Goal: Information Seeking & Learning: Learn about a topic

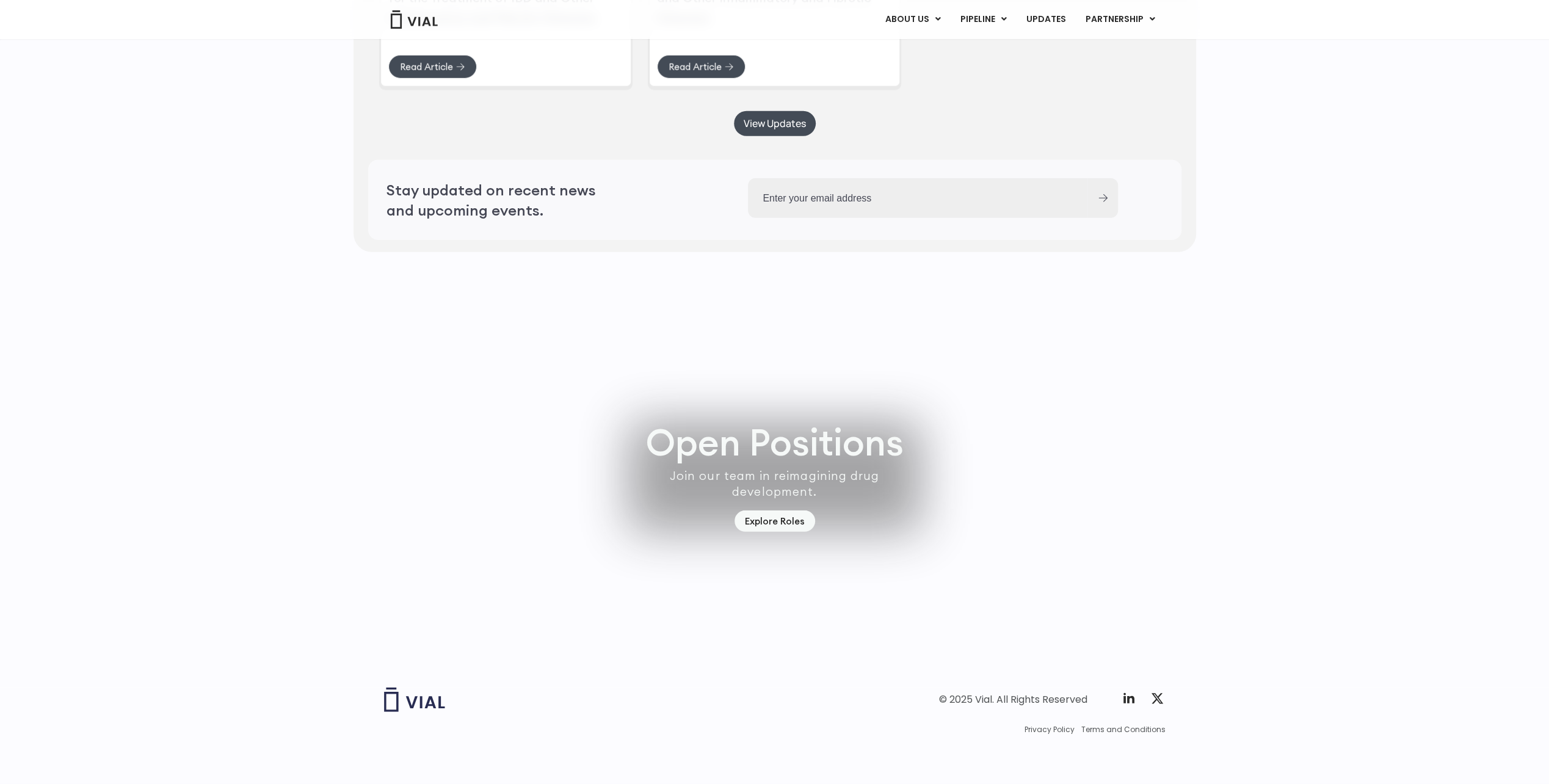
scroll to position [3262, 0]
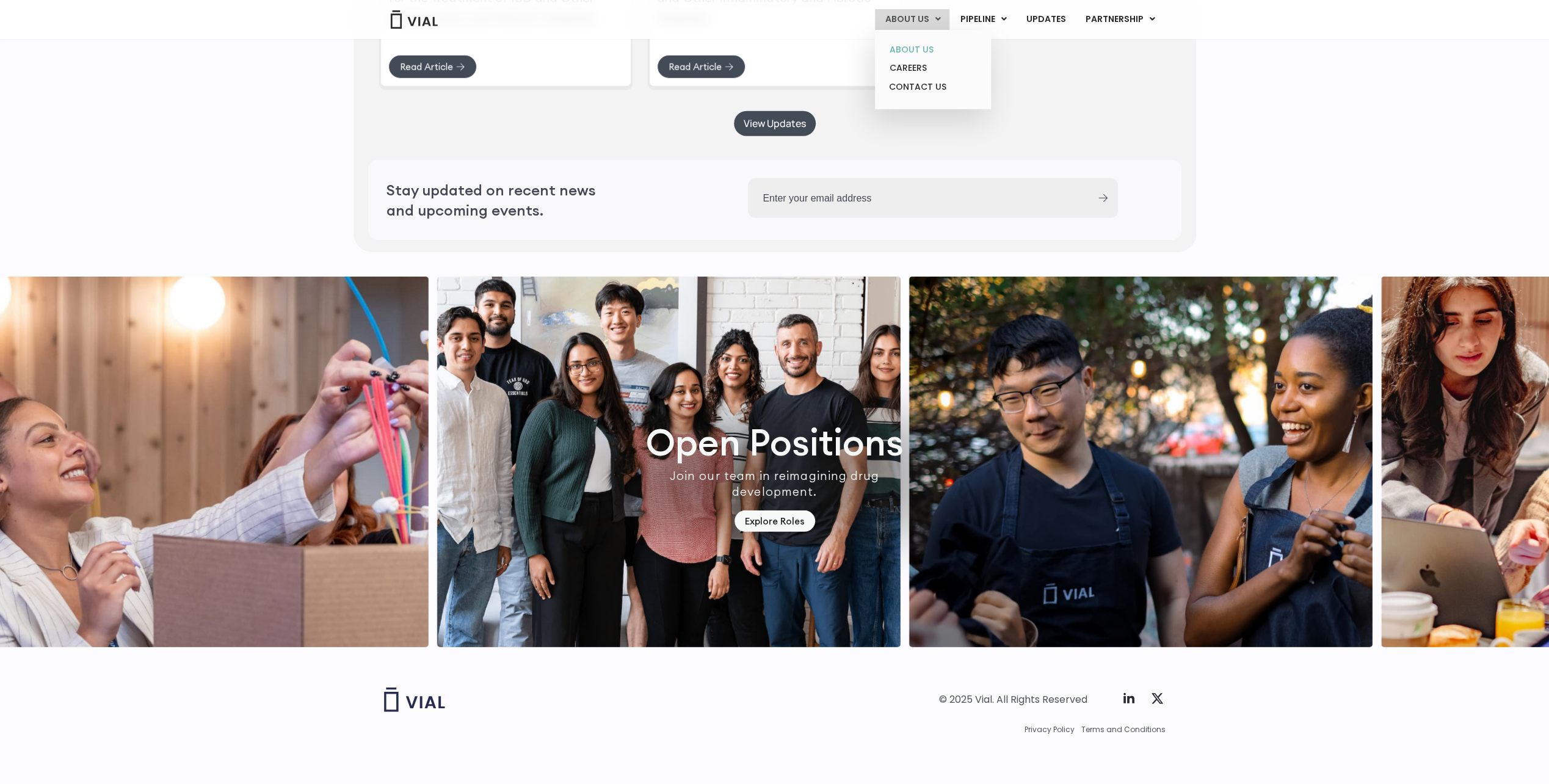
click at [924, 51] on link "ABOUT US" at bounding box center [932, 49] width 107 height 19
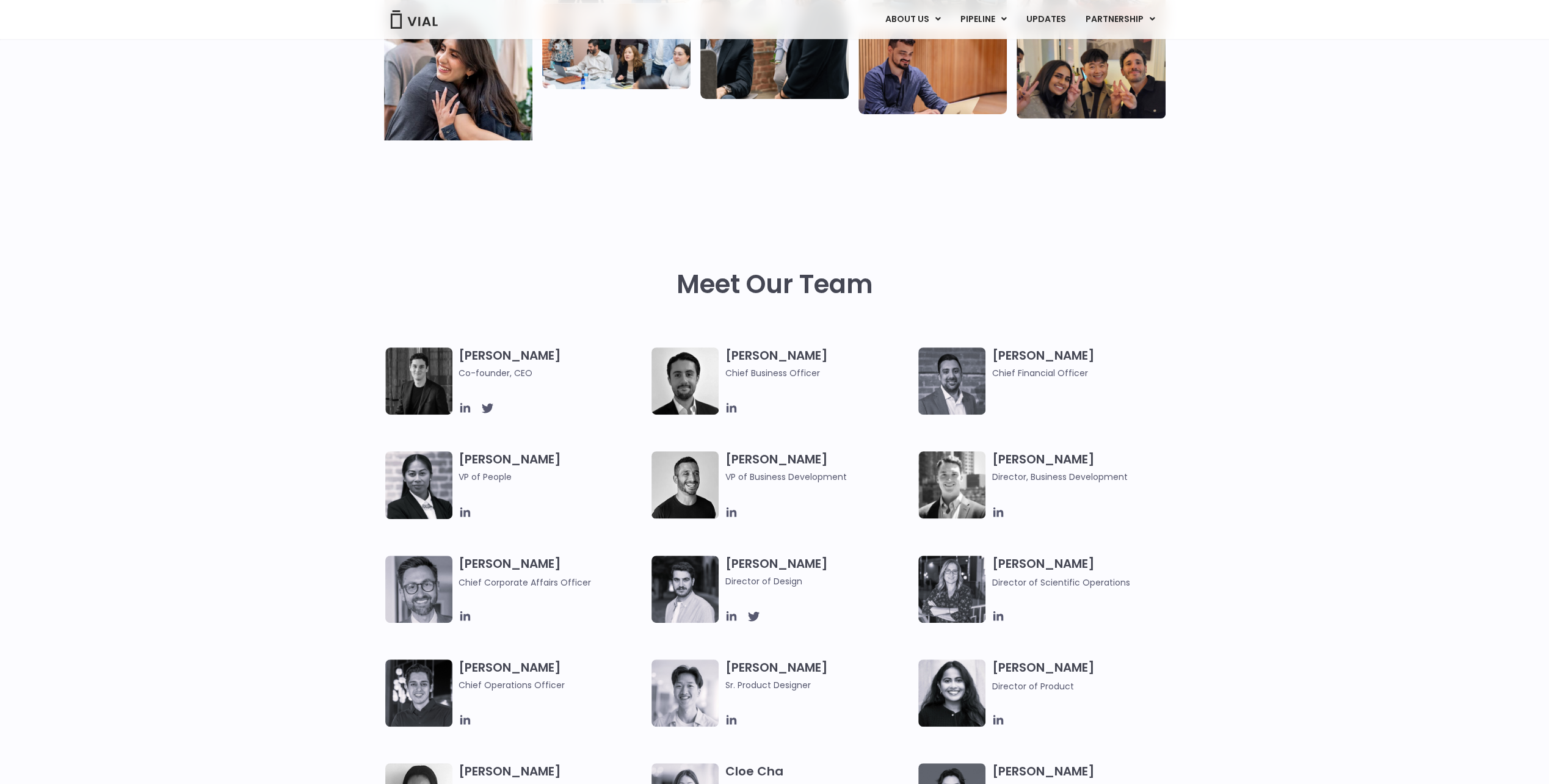
scroll to position [366, 0]
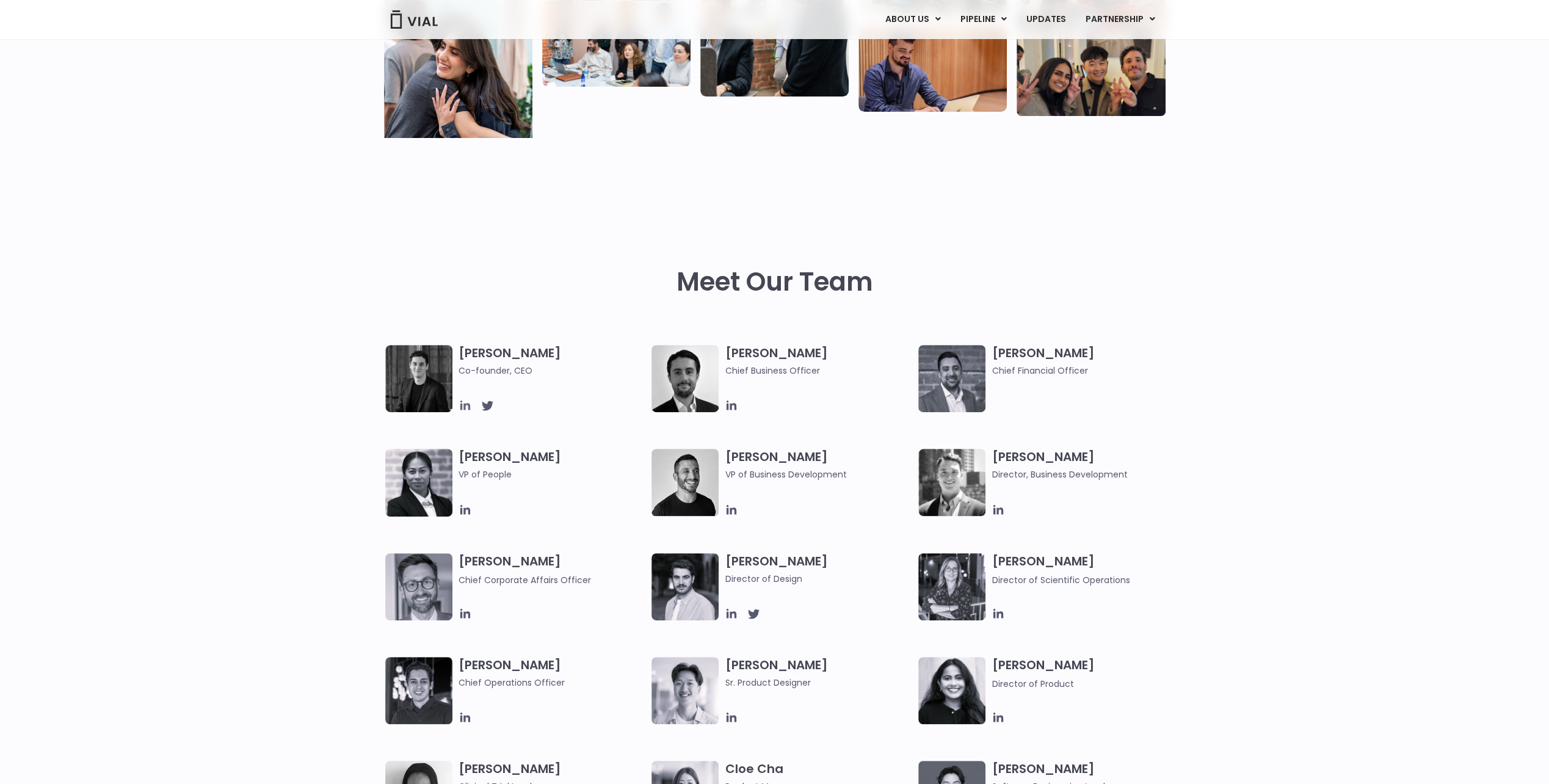
click at [462, 411] on icon at bounding box center [465, 405] width 13 height 13
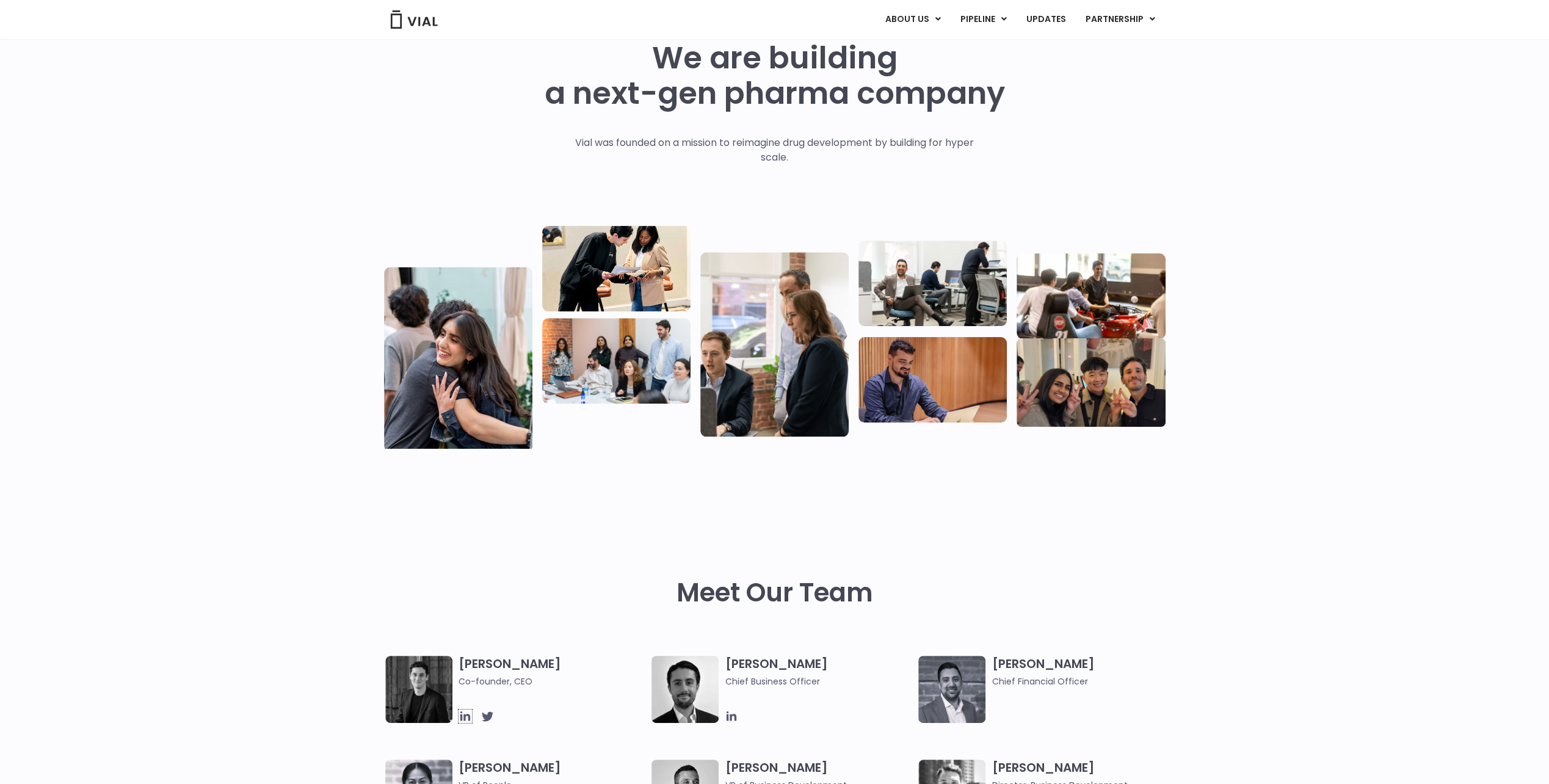
scroll to position [0, 0]
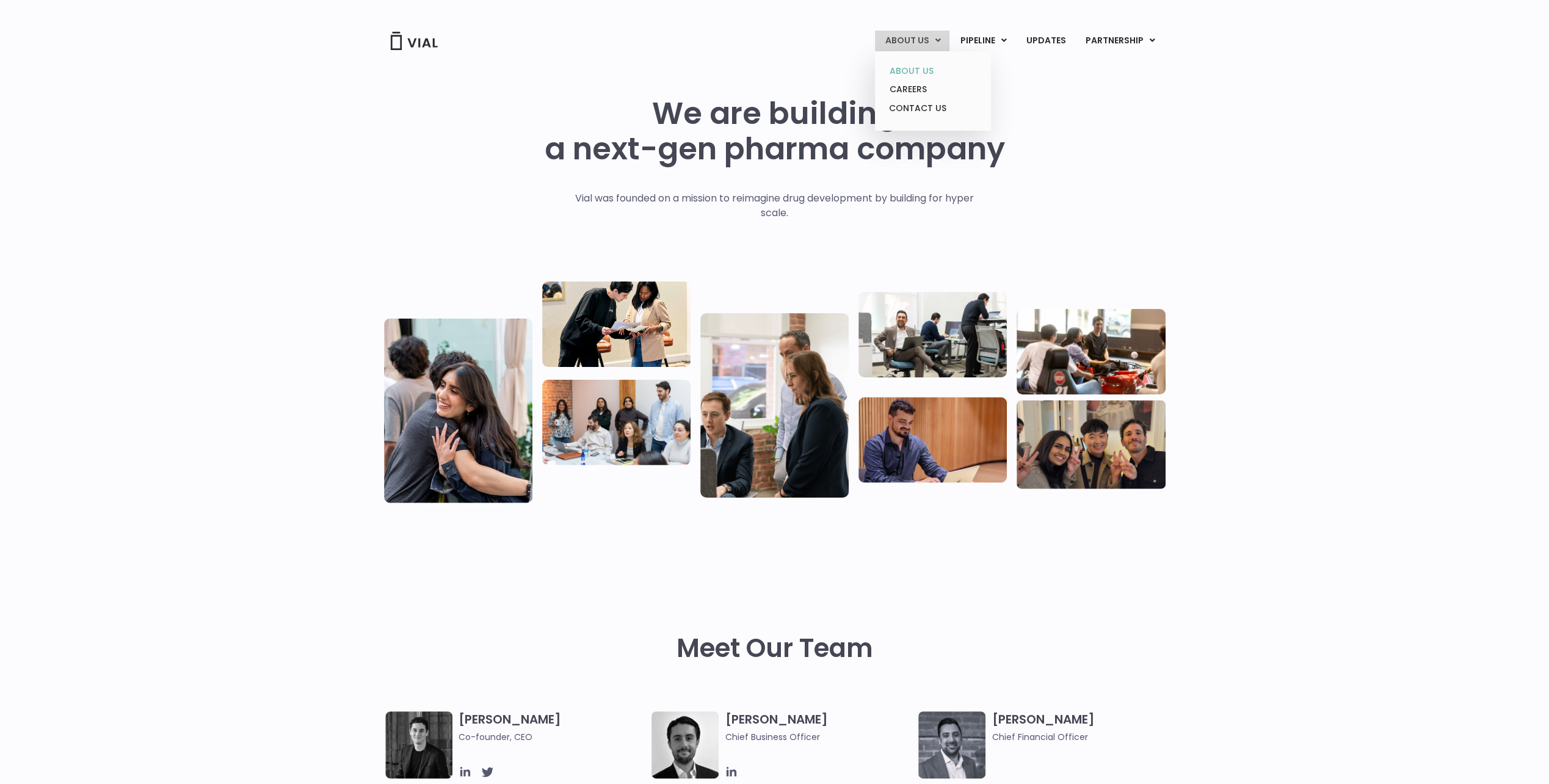
click at [926, 72] on link "ABOUT US" at bounding box center [932, 71] width 107 height 19
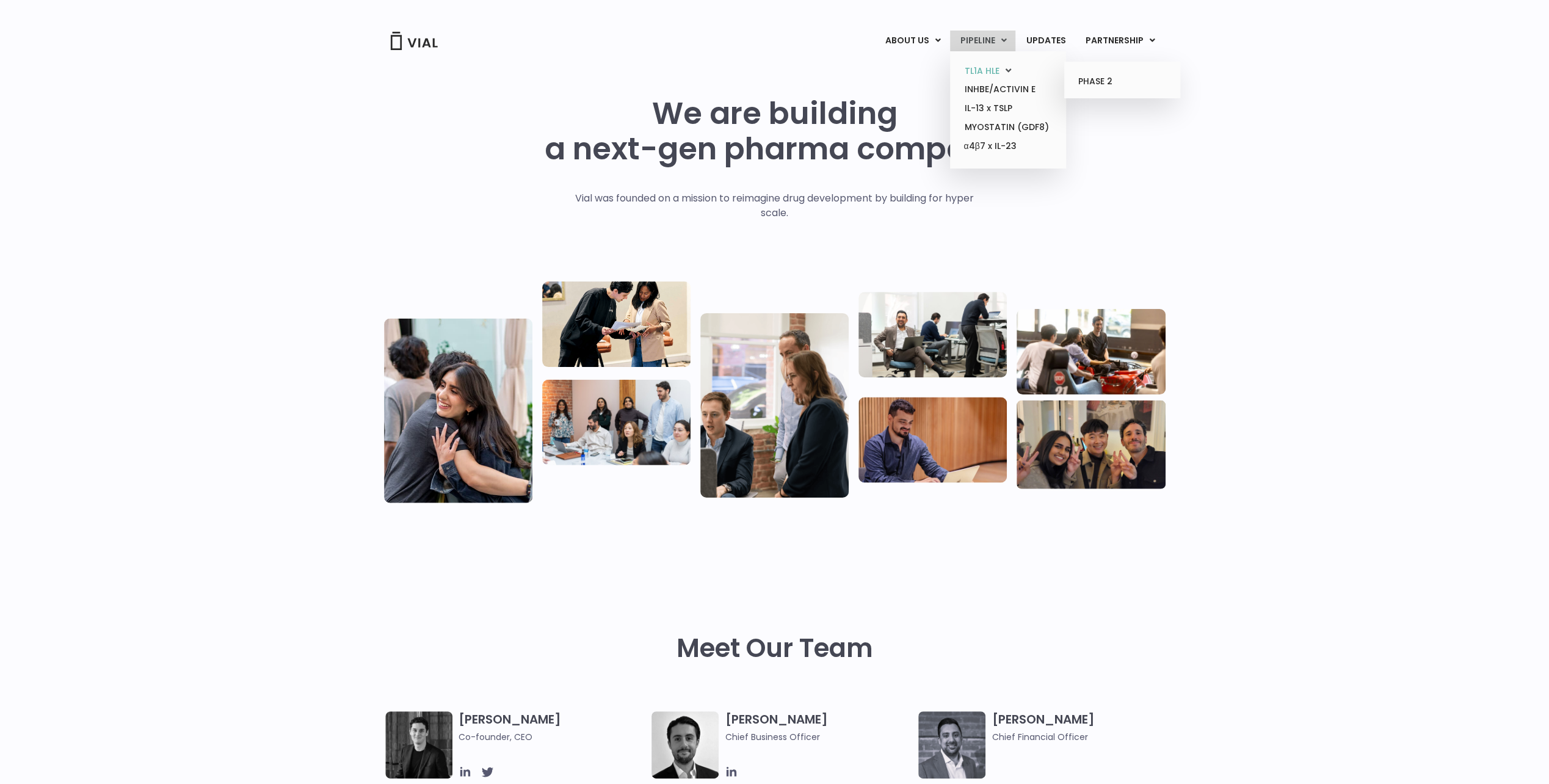
click at [998, 75] on link "TL1A HLE" at bounding box center [1007, 71] width 107 height 19
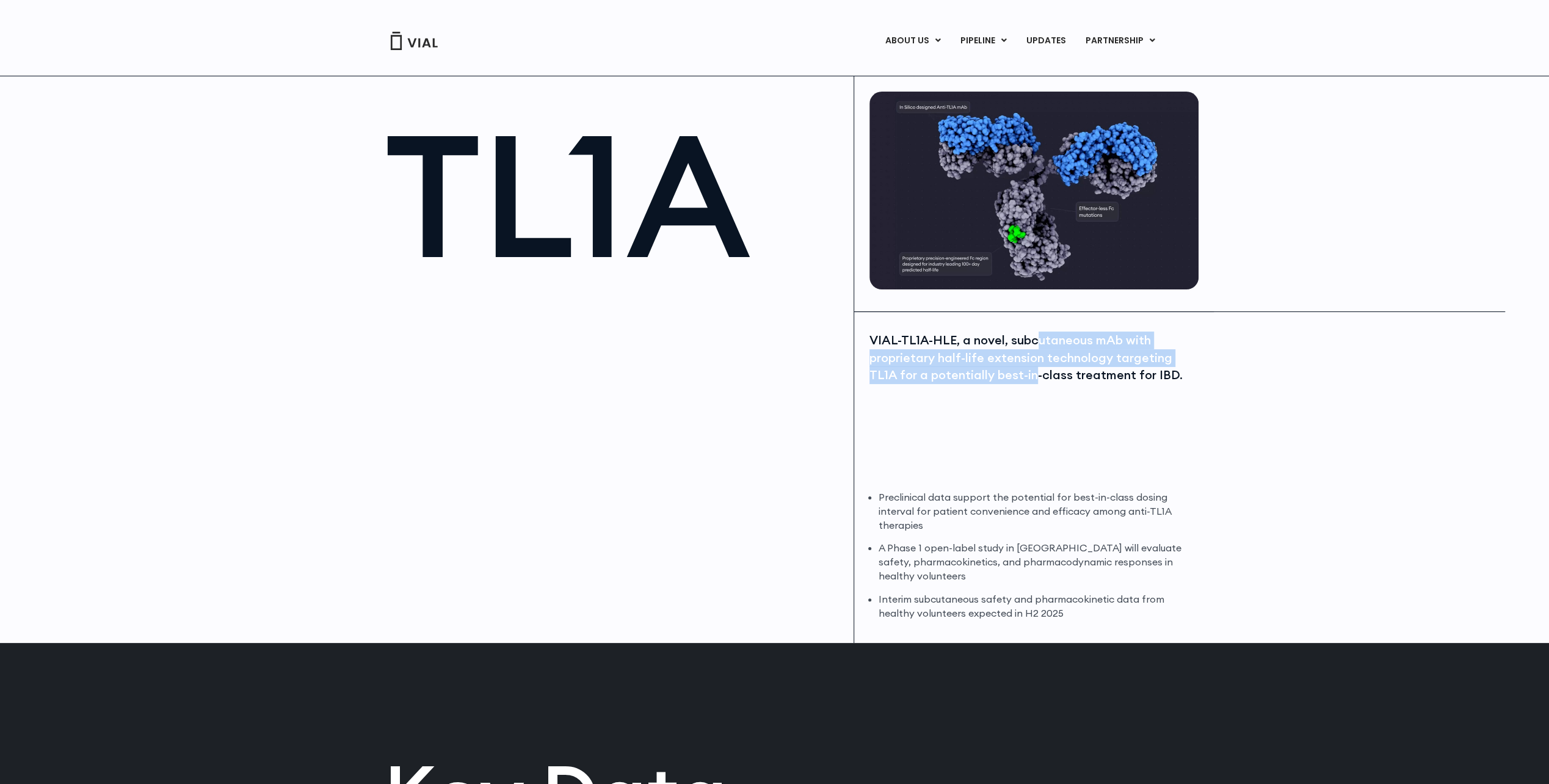
drag, startPoint x: 1034, startPoint y: 354, endPoint x: 1034, endPoint y: 375, distance: 21.0
click at [1034, 375] on div "VIAL-TL1A-HLE, a novel, subcutaneous mAb with proprietary half-life extension t…" at bounding box center [1032, 358] width 326 height 52
drag, startPoint x: 1034, startPoint y: 375, endPoint x: 1073, endPoint y: 381, distance: 39.5
click at [1073, 381] on div "VIAL-TL1A-HLE, a novel, subcutaneous mAb with proprietary half-life extension t…" at bounding box center [1032, 358] width 326 height 52
drag, startPoint x: 1044, startPoint y: 347, endPoint x: 1038, endPoint y: 369, distance: 22.8
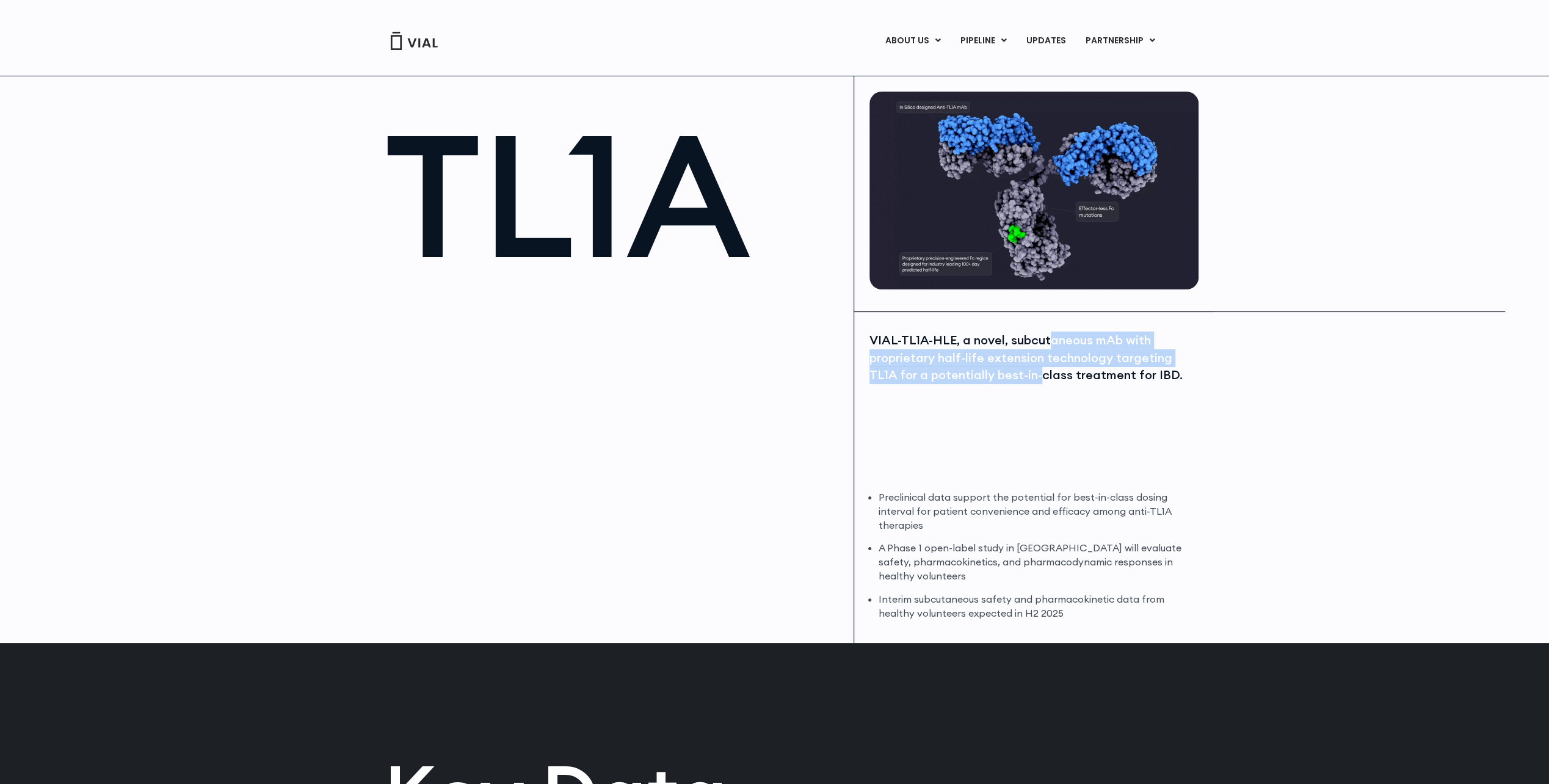
click at [1038, 369] on div "VIAL-TL1A-HLE, a novel, subcutaneous mAb with proprietary half-life extension t…" at bounding box center [1032, 358] width 326 height 52
drag, startPoint x: 1038, startPoint y: 369, endPoint x: 1073, endPoint y: 376, distance: 35.7
click at [1073, 376] on div "VIAL-TL1A-HLE, a novel, subcutaneous mAb with proprietary half-life extension t…" at bounding box center [1032, 358] width 326 height 52
drag, startPoint x: 1038, startPoint y: 346, endPoint x: 1033, endPoint y: 373, distance: 27.5
click at [1033, 373] on div "VIAL-TL1A-HLE, a novel, subcutaneous mAb with proprietary half-life extension t…" at bounding box center [1032, 358] width 326 height 52
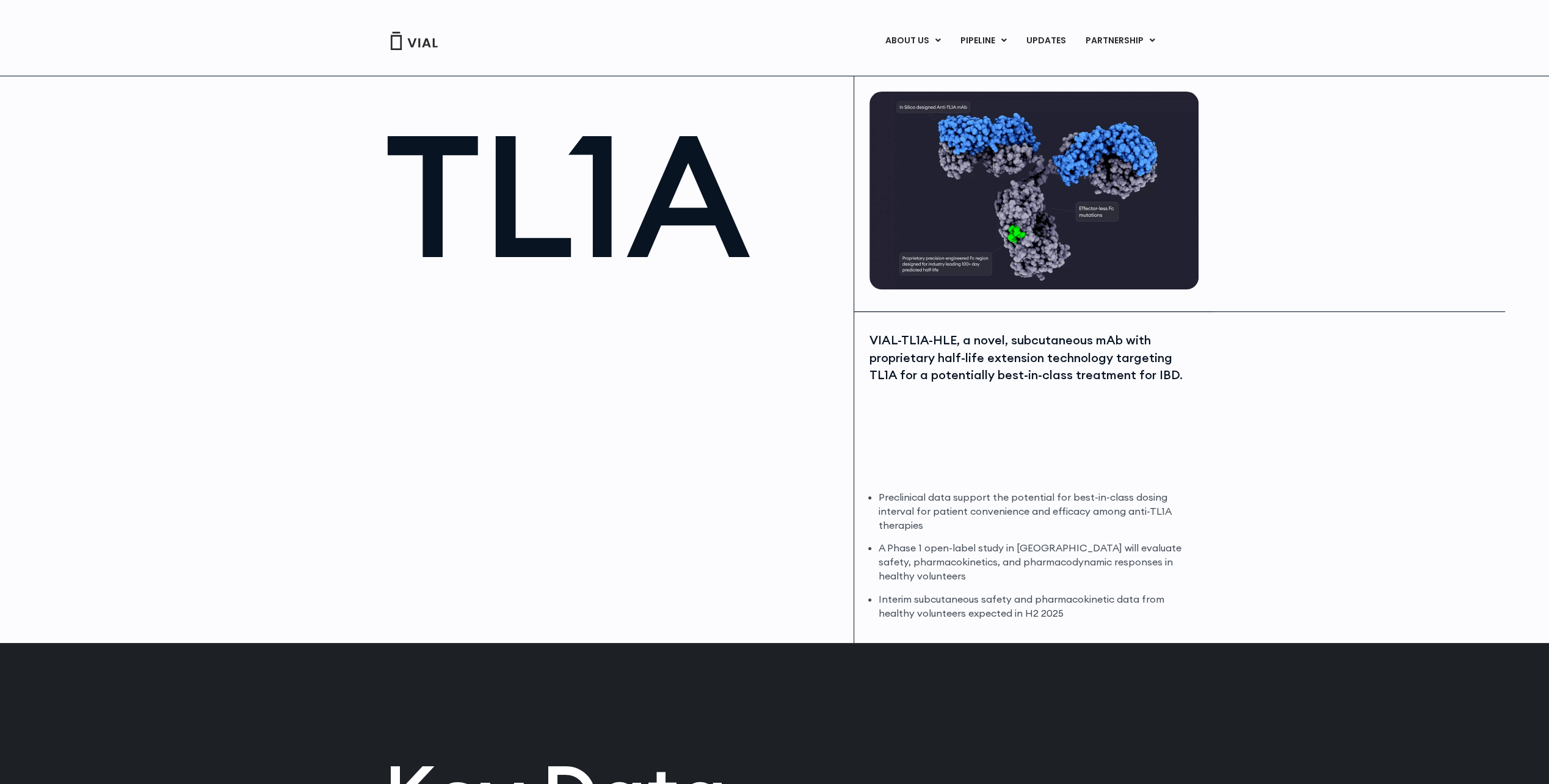
drag, startPoint x: 1033, startPoint y: 373, endPoint x: 1056, endPoint y: 396, distance: 32.5
click at [1056, 396] on div "VIAL-TL1A-HLE, a novel, subcutaneous mAb with proprietary half-life extension t…" at bounding box center [1032, 405] width 326 height 147
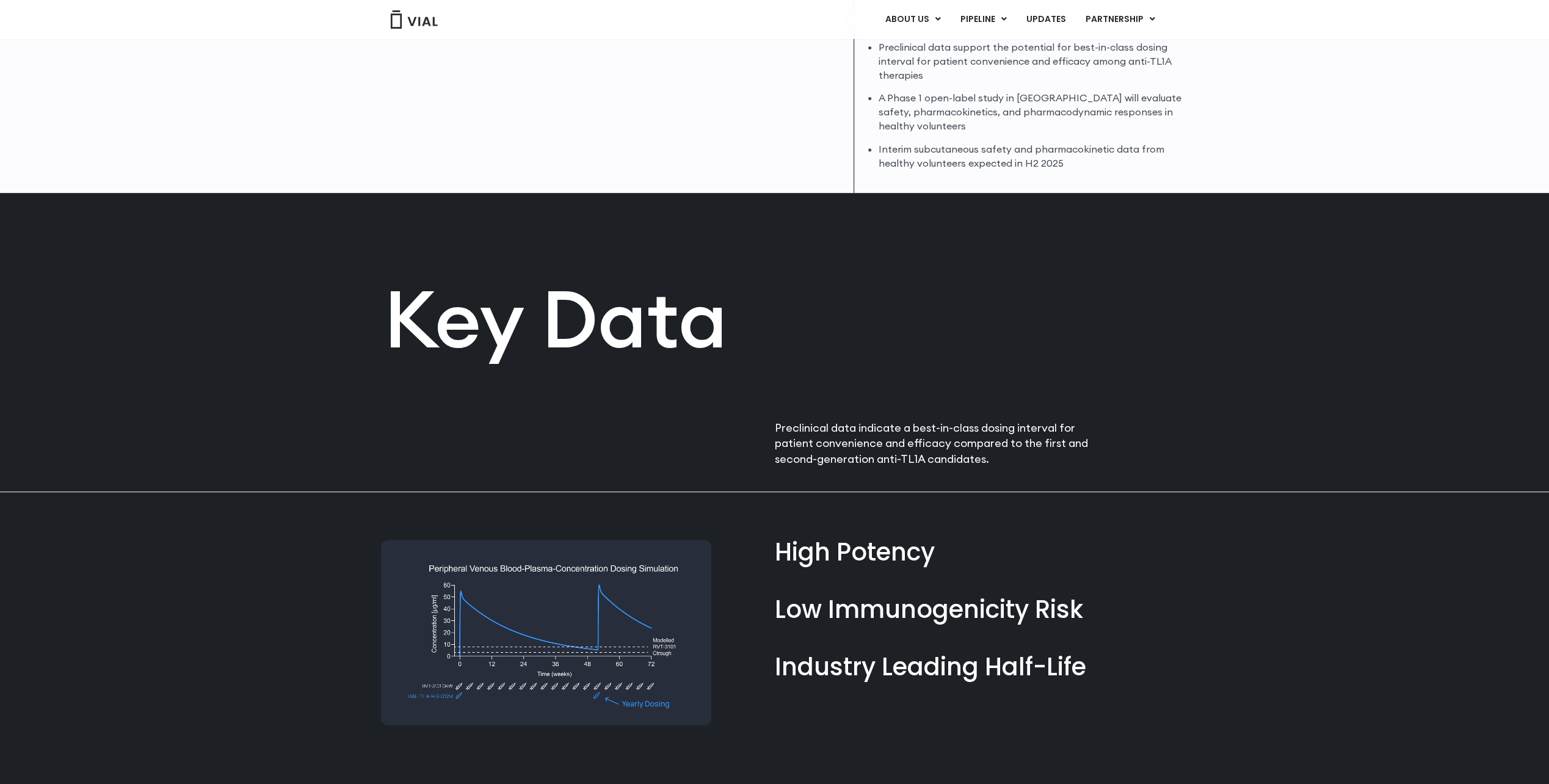
scroll to position [262, 0]
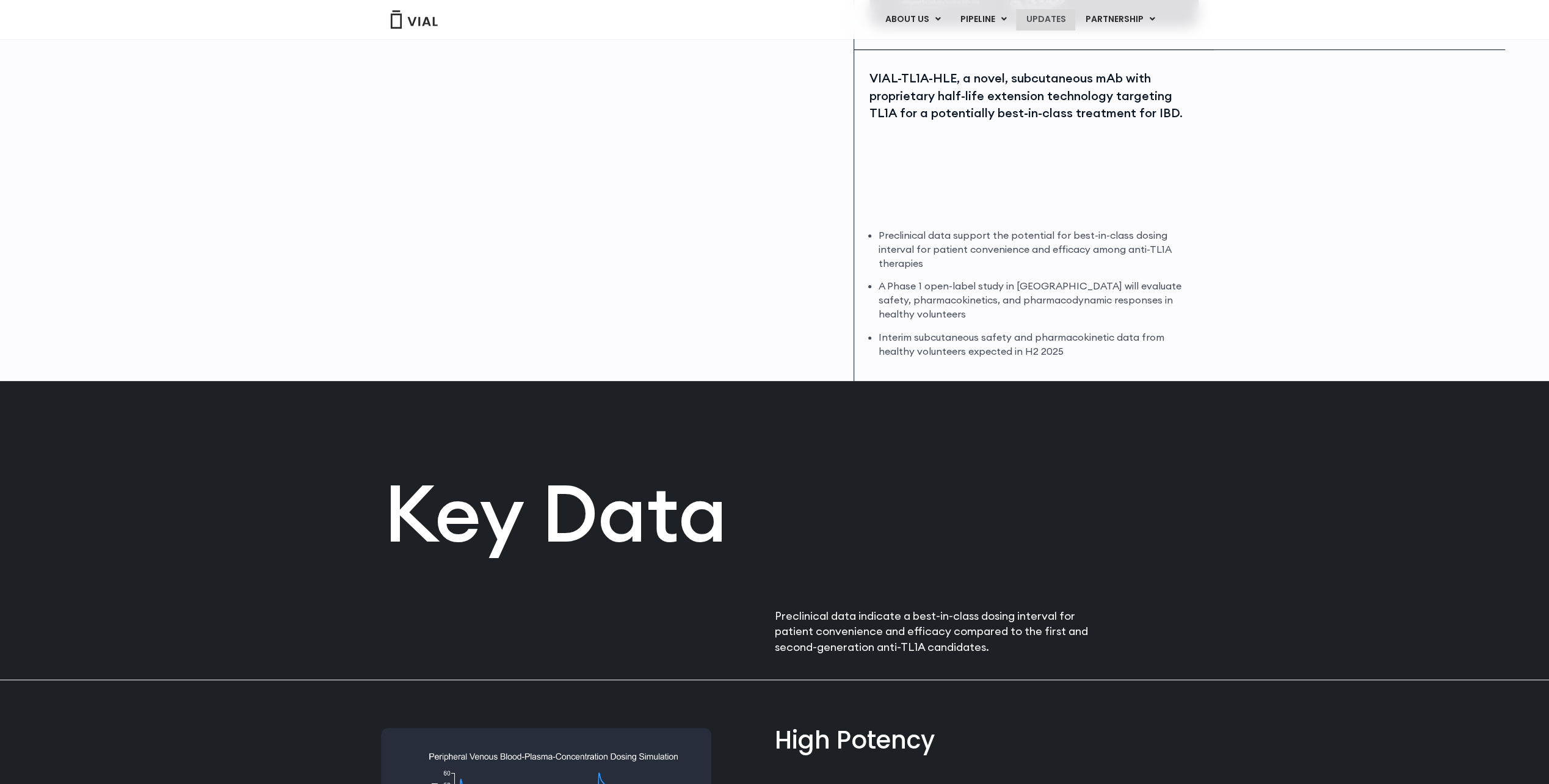
click at [1059, 22] on link "UPDATES" at bounding box center [1045, 19] width 59 height 21
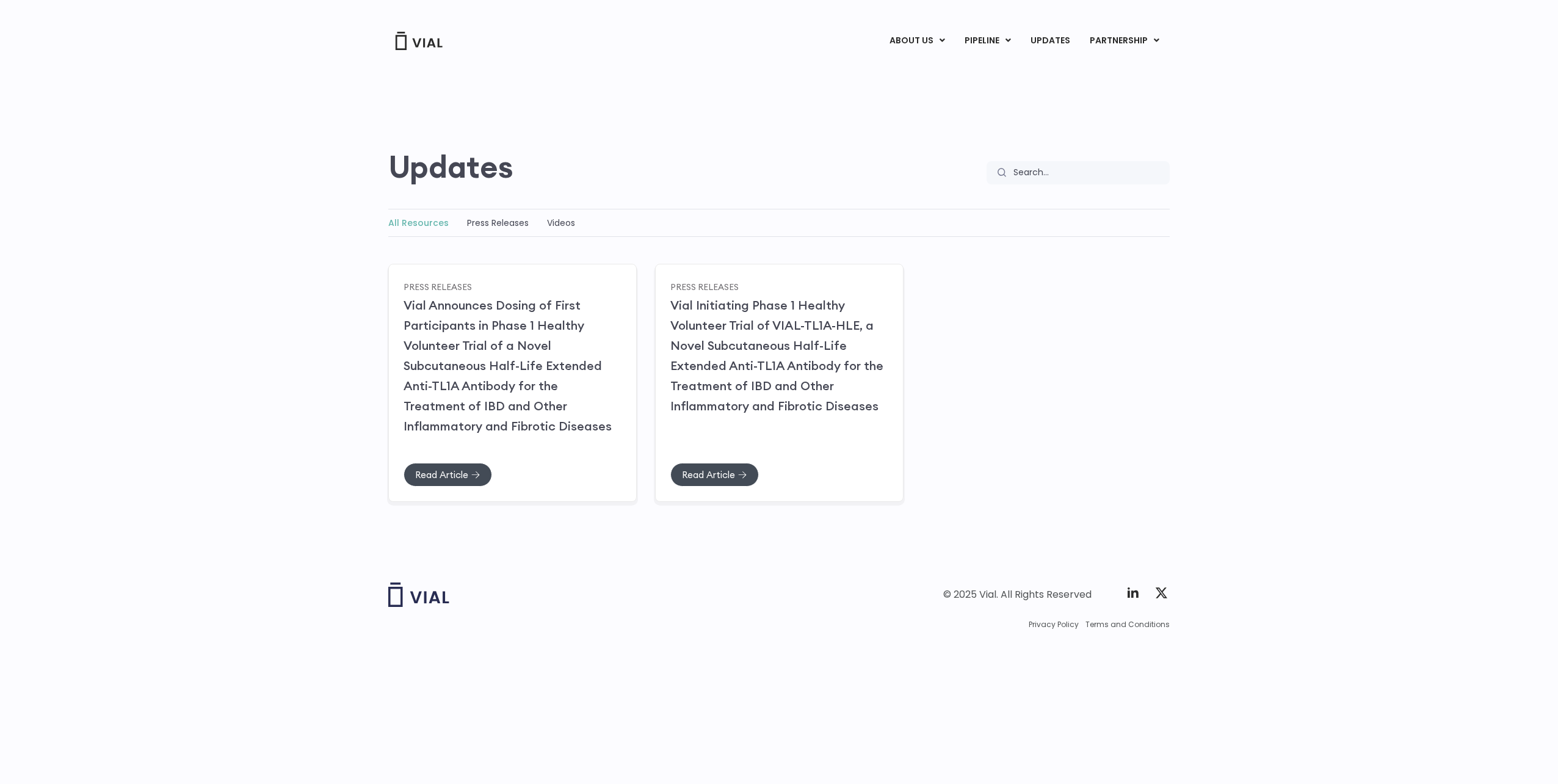
click at [417, 34] on img at bounding box center [419, 41] width 49 height 19
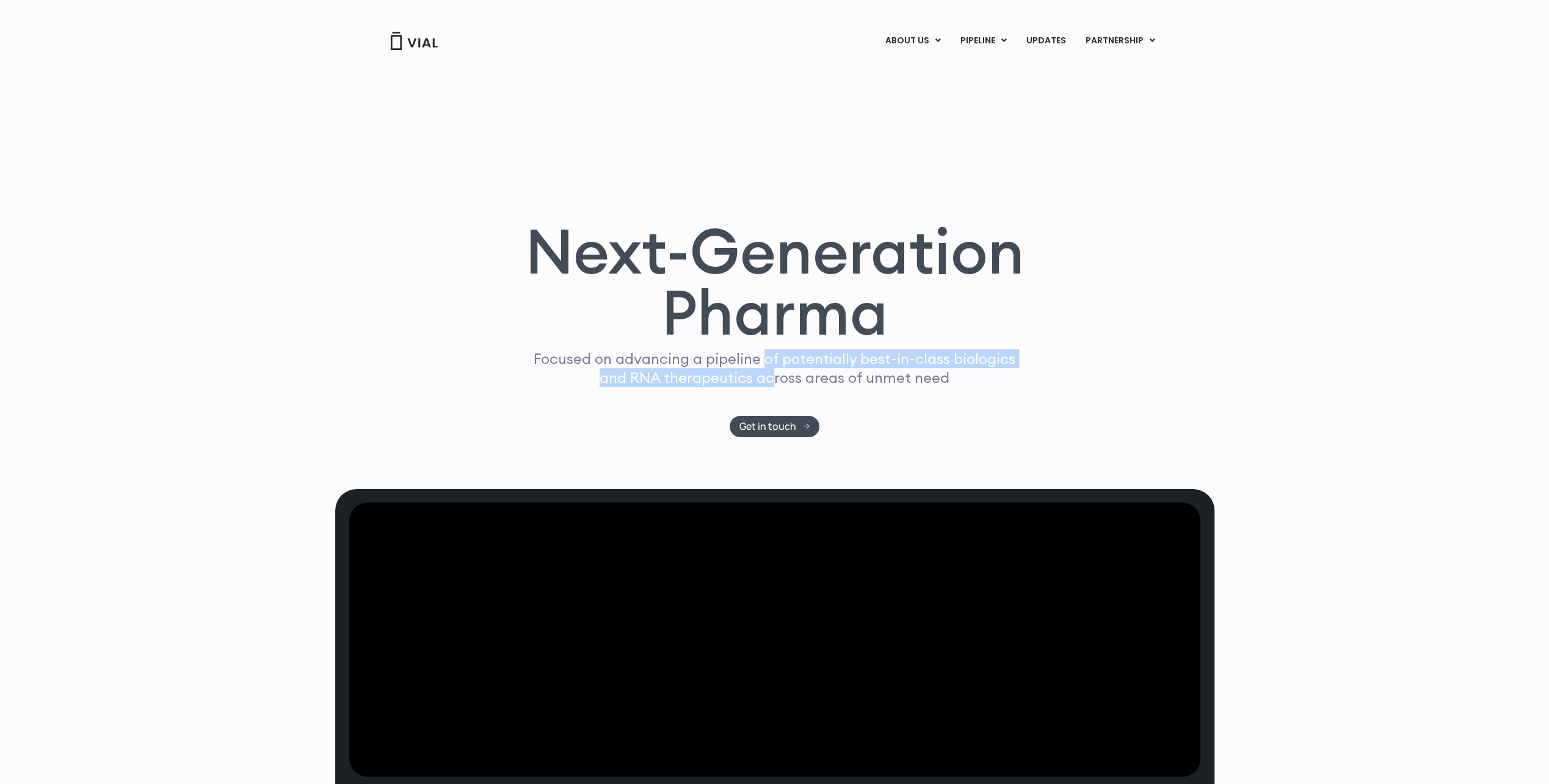
drag, startPoint x: 767, startPoint y: 356, endPoint x: 778, endPoint y: 371, distance: 18.6
click at [774, 371] on p "Focused on advancing a pipeline of potentially best-in-class biologics and RNA …" at bounding box center [774, 368] width 492 height 38
drag, startPoint x: 778, startPoint y: 371, endPoint x: 834, endPoint y: 379, distance: 56.6
click at [834, 379] on p "Focused on advancing a pipeline of potentially best-in-class biologics and RNA …" at bounding box center [774, 368] width 492 height 38
drag, startPoint x: 834, startPoint y: 379, endPoint x: 785, endPoint y: 373, distance: 49.4
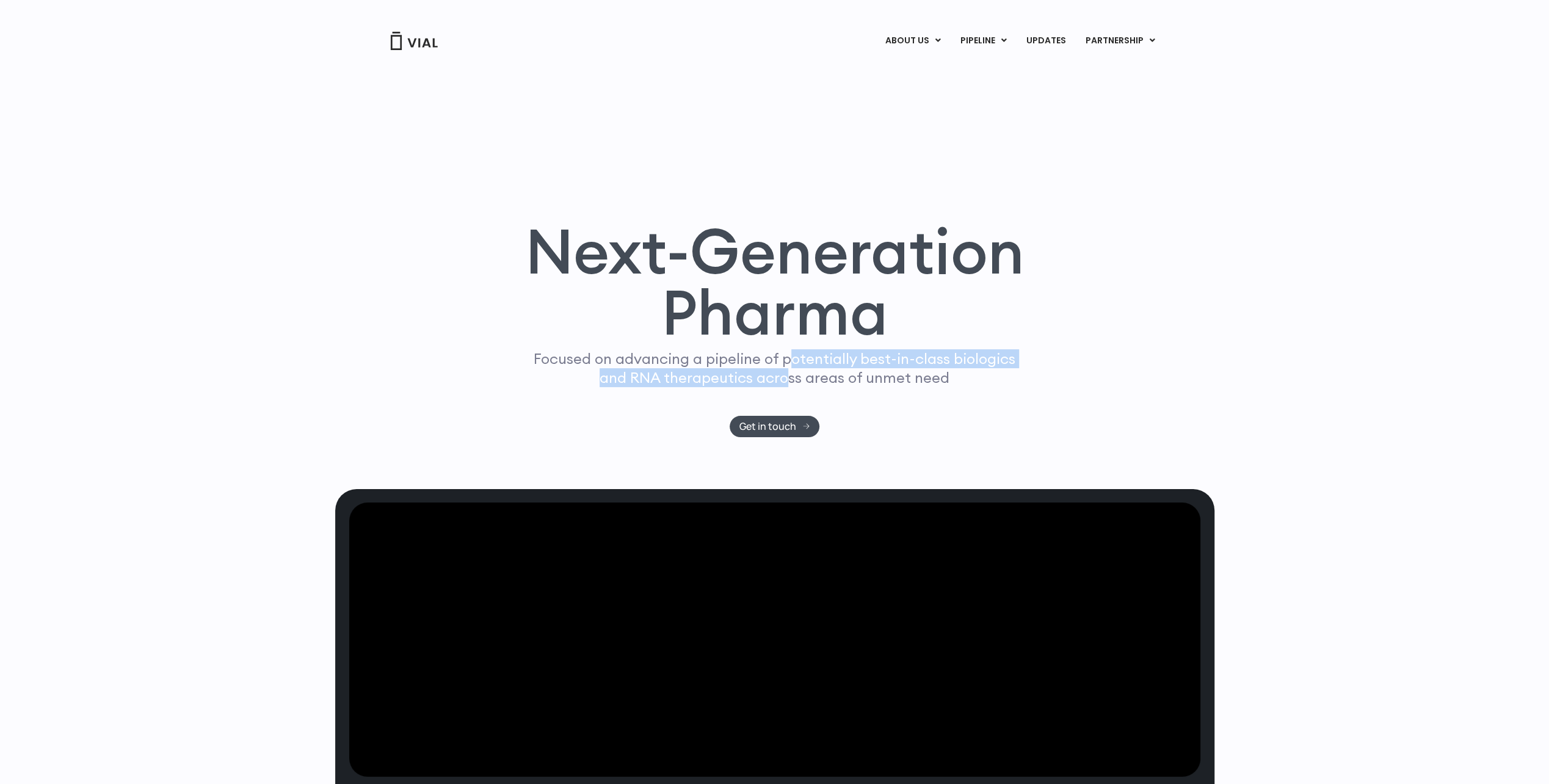
click at [785, 373] on p "Focused on advancing a pipeline of potentially best-in-class biologics and RNA …" at bounding box center [774, 368] width 492 height 38
click at [815, 383] on p "Focused on advancing a pipeline of potentially best-in-class biologics and RNA …" at bounding box center [774, 368] width 492 height 38
click at [658, 352] on p "Focused on advancing a pipeline of potentially best-in-class biologics and RNA …" at bounding box center [774, 368] width 492 height 38
drag, startPoint x: 658, startPoint y: 352, endPoint x: 892, endPoint y: 356, distance: 234.0
click at [892, 356] on p "Focused on advancing a pipeline of potentially best-in-class biologics and RNA …" at bounding box center [774, 368] width 492 height 38
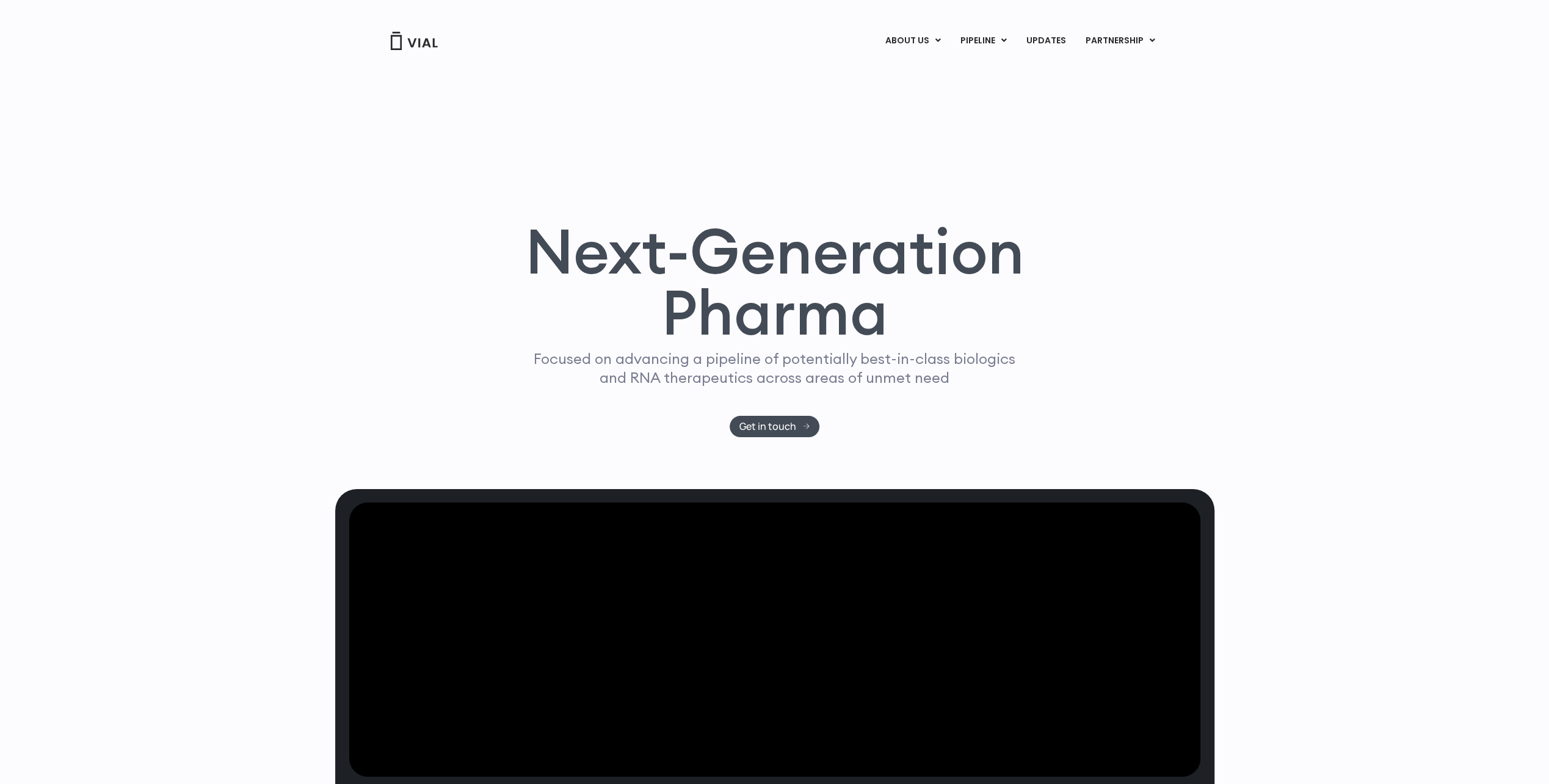
drag, startPoint x: 892, startPoint y: 356, endPoint x: 829, endPoint y: 378, distance: 66.7
click at [873, 380] on p "Focused on advancing a pipeline of potentially best-in-class biologics and RNA …" at bounding box center [774, 368] width 492 height 38
click at [774, 356] on p "Focused on advancing a pipeline of potentially best-in-class biologics and RNA …" at bounding box center [774, 368] width 492 height 38
drag, startPoint x: 774, startPoint y: 356, endPoint x: 767, endPoint y: 370, distance: 15.7
click at [767, 370] on p "Focused on advancing a pipeline of potentially best-in-class biologics and RNA …" at bounding box center [774, 368] width 492 height 38
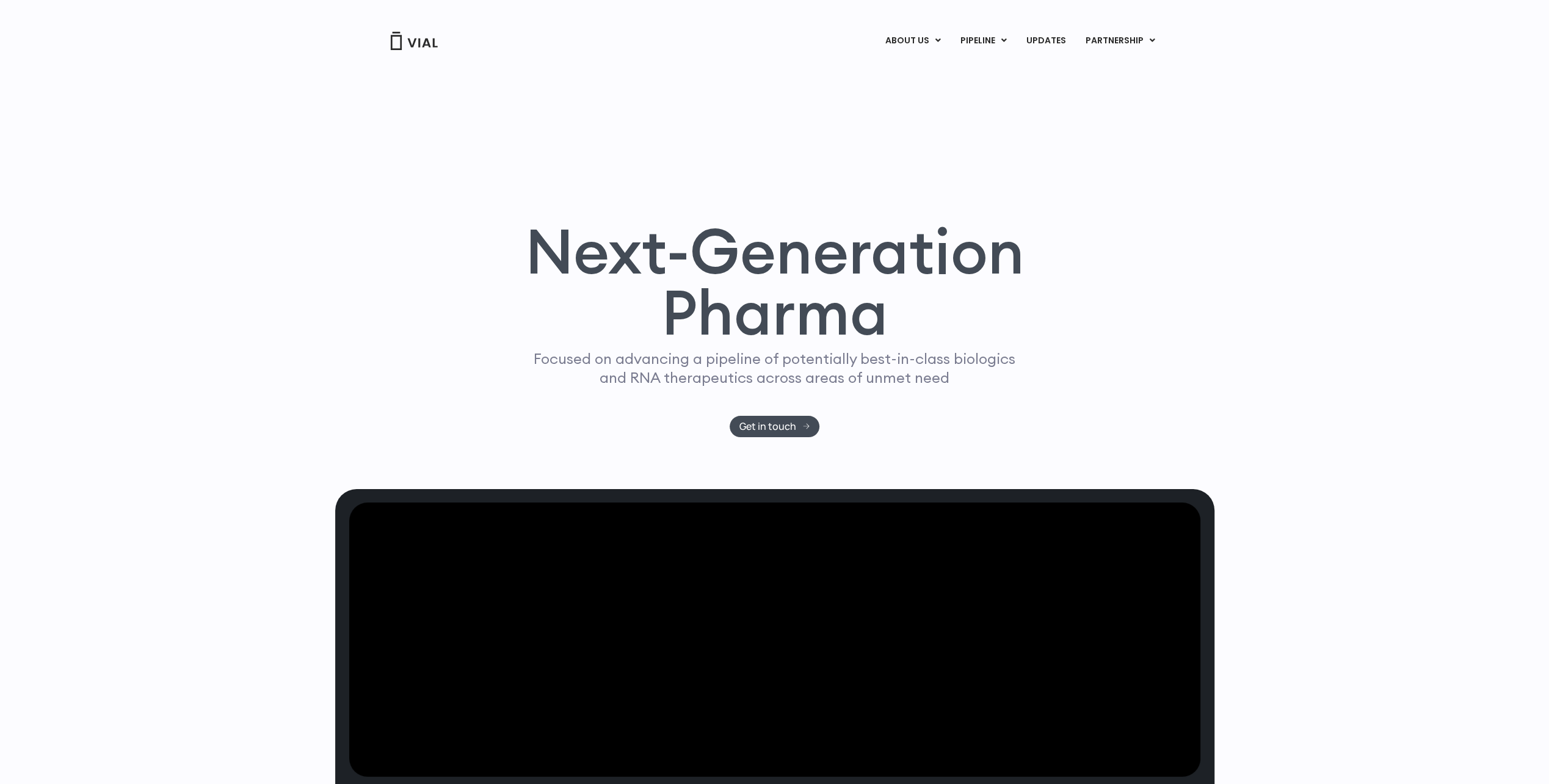
drag, startPoint x: 767, startPoint y: 370, endPoint x: 856, endPoint y: 387, distance: 90.6
click at [856, 387] on p "Focused on advancing a pipeline of potentially best-in-class biologics and RNA …" at bounding box center [774, 368] width 492 height 38
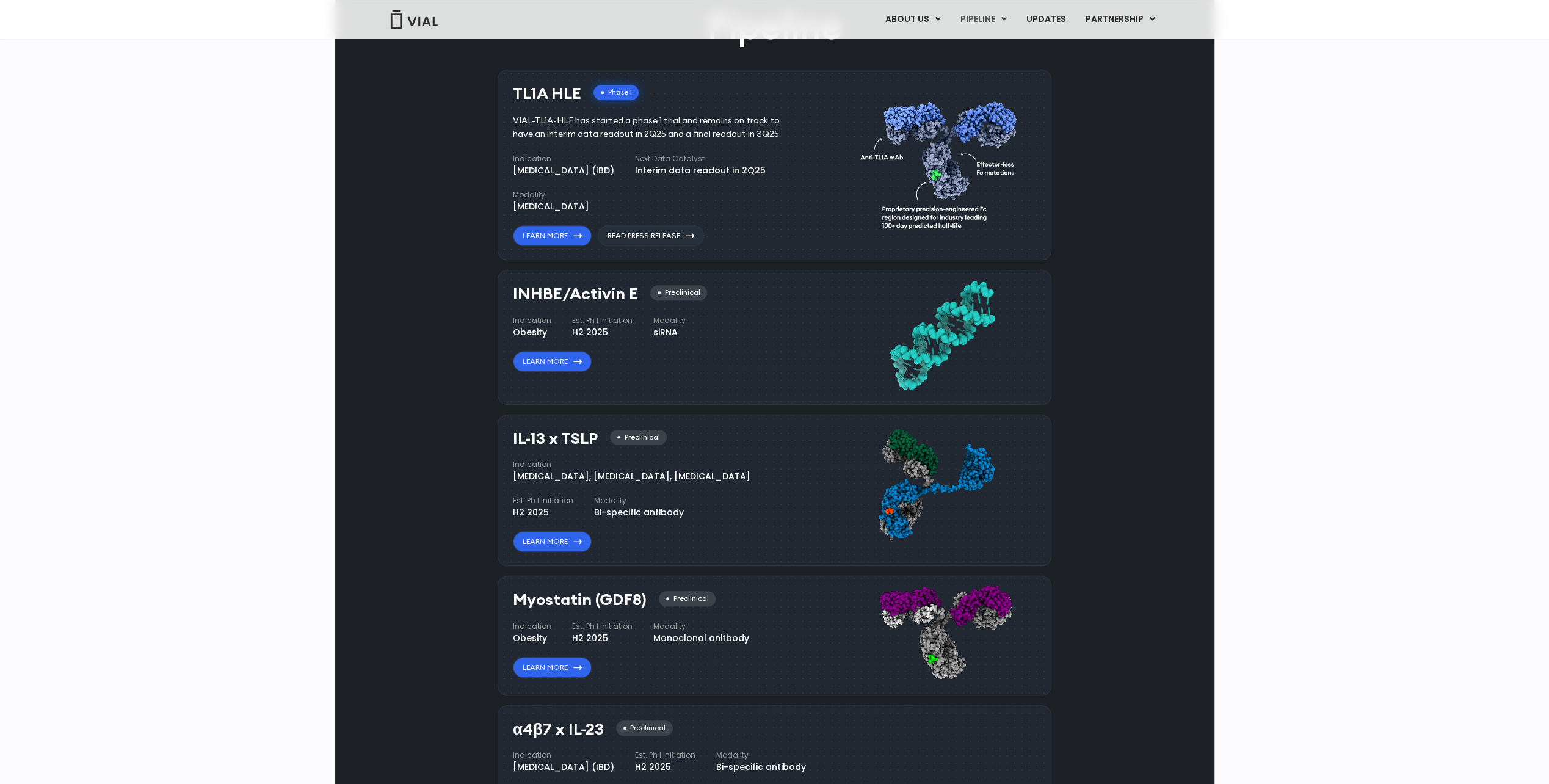
scroll to position [733, 0]
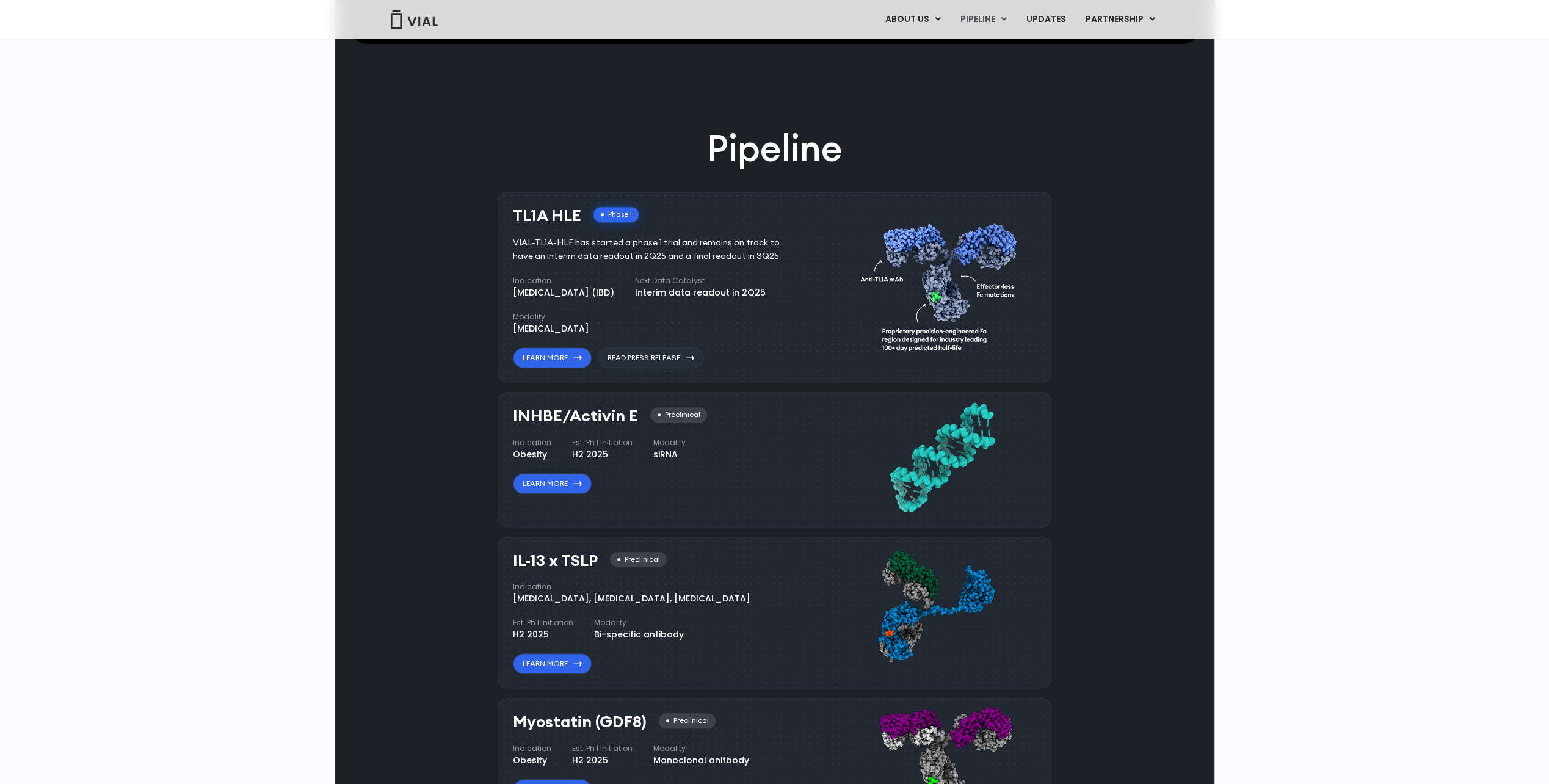
click at [644, 245] on div "VIAL-TL1A-HLE has started a phase 1 trial and remains on track to have an inter…" at bounding box center [655, 250] width 285 height 27
drag, startPoint x: 644, startPoint y: 245, endPoint x: 642, endPoint y: 259, distance: 14.1
click at [640, 260] on div "VIAL-TL1A-HLE has started a phase 1 trial and remains on track to have an inter…" at bounding box center [655, 250] width 285 height 27
drag, startPoint x: 642, startPoint y: 259, endPoint x: 647, endPoint y: 255, distance: 6.4
click at [647, 255] on div "VIAL-TL1A-HLE has started a phase 1 trial and remains on track to have an inter…" at bounding box center [655, 250] width 285 height 27
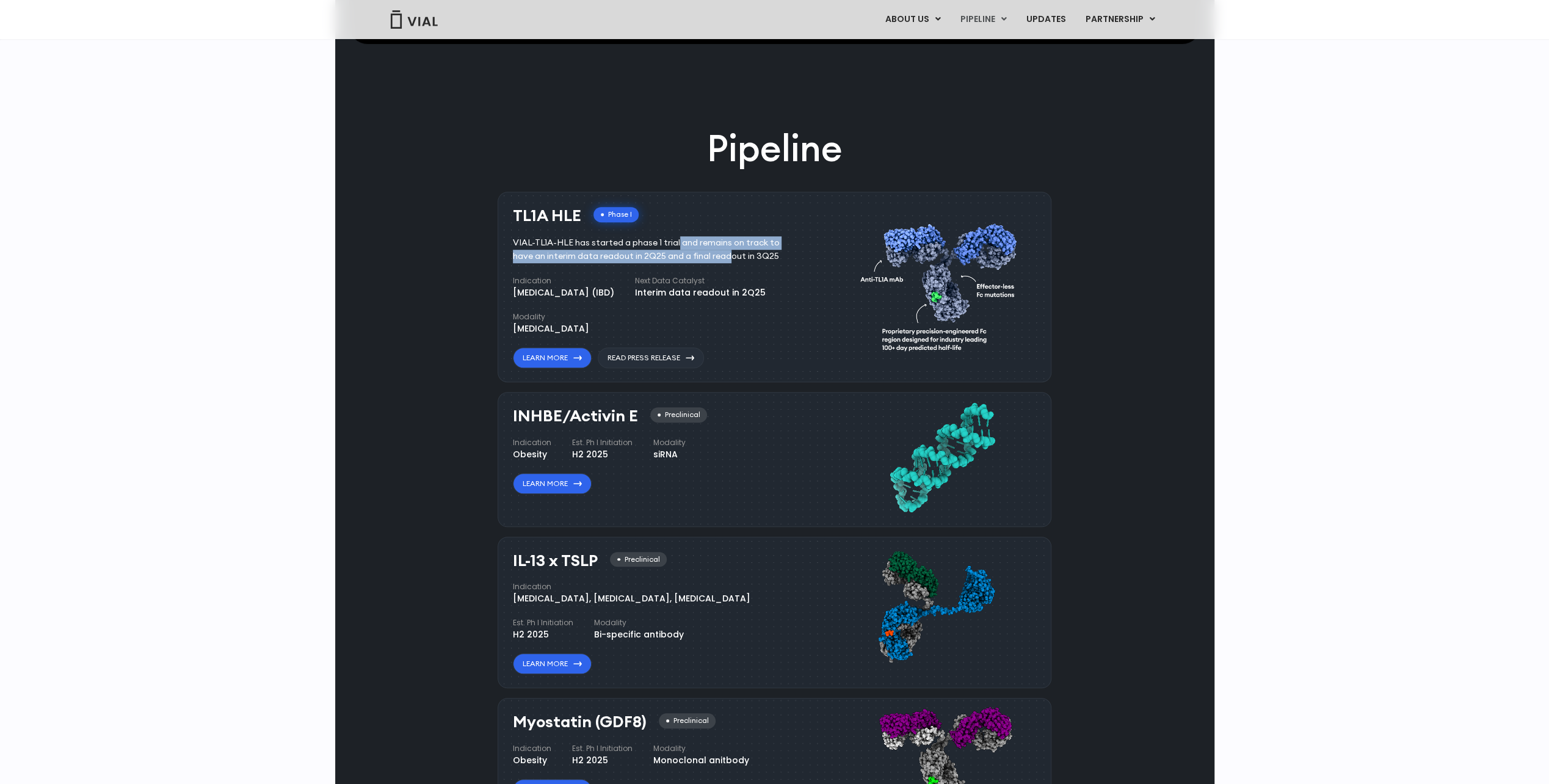
drag, startPoint x: 647, startPoint y: 255, endPoint x: 640, endPoint y: 243, distance: 13.9
click at [640, 243] on div "VIAL-TL1A-HLE has started a phase 1 trial and remains on track to have an inter…" at bounding box center [655, 250] width 285 height 27
drag, startPoint x: 640, startPoint y: 243, endPoint x: 593, endPoint y: 243, distance: 47.0
click at [593, 243] on div "VIAL-TL1A-HLE has started a phase 1 trial and remains on track to have an inter…" at bounding box center [655, 250] width 285 height 27
click at [637, 244] on div "VIAL-TL1A-HLE has started a phase 1 trial and remains on track to have an inter…" at bounding box center [655, 250] width 285 height 27
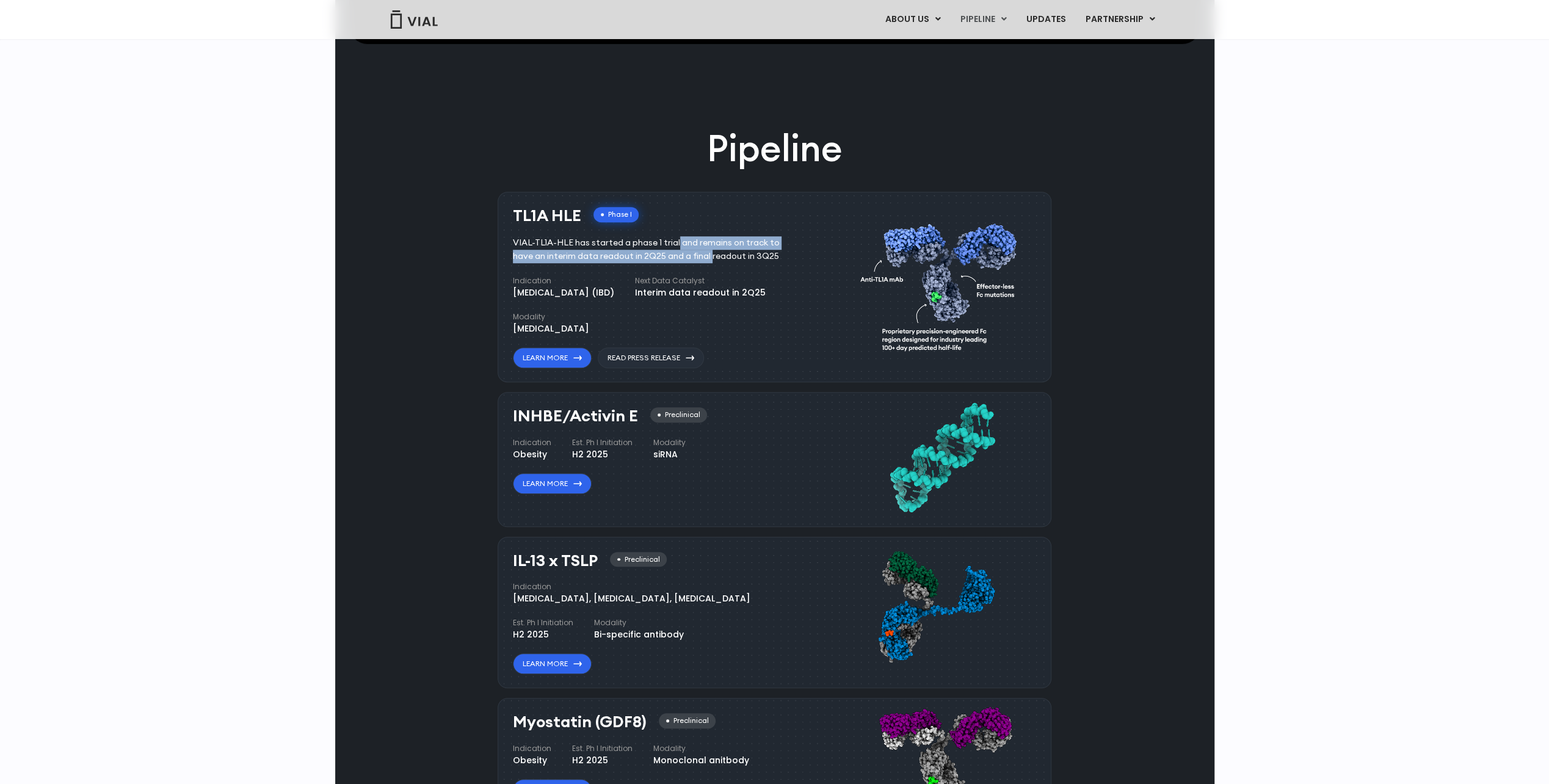
drag, startPoint x: 637, startPoint y: 244, endPoint x: 635, endPoint y: 256, distance: 12.2
click at [635, 256] on div "VIAL-TL1A-HLE has started a phase 1 trial and remains on track to have an inter…" at bounding box center [655, 250] width 285 height 27
drag, startPoint x: 635, startPoint y: 256, endPoint x: 647, endPoint y: 255, distance: 12.0
click at [647, 255] on div "VIAL-TL1A-HLE has started a phase 1 trial and remains on track to have an inter…" at bounding box center [655, 250] width 285 height 27
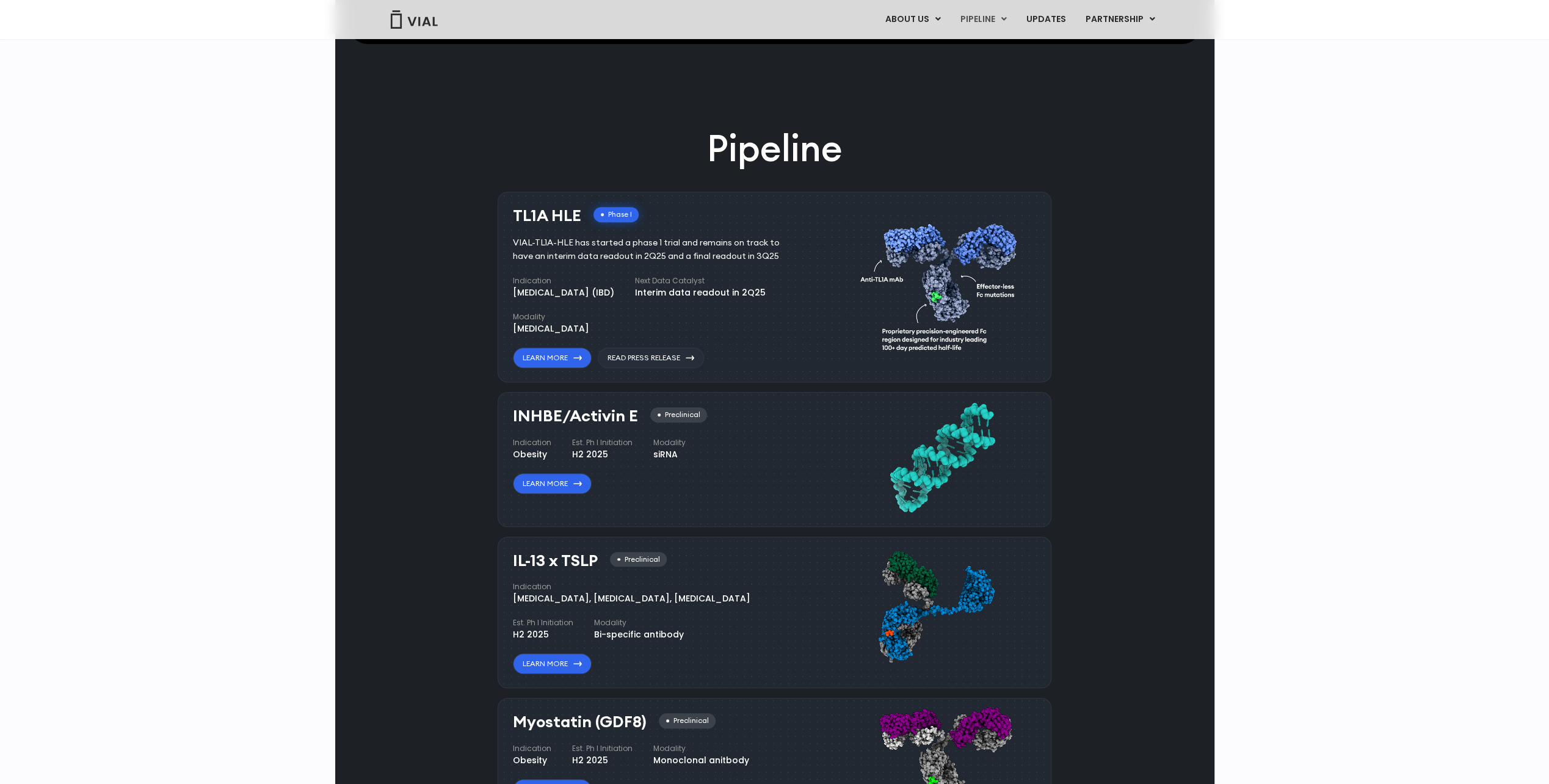
click at [640, 254] on div "VIAL-TL1A-HLE has started a phase 1 trial and remains on track to have an inter…" at bounding box center [655, 250] width 285 height 27
drag, startPoint x: 640, startPoint y: 254, endPoint x: 642, endPoint y: 239, distance: 15.1
click at [642, 239] on div "VIAL-TL1A-HLE has started a phase 1 trial and remains on track to have an inter…" at bounding box center [655, 250] width 285 height 27
drag, startPoint x: 642, startPoint y: 239, endPoint x: 646, endPoint y: 251, distance: 12.6
click at [646, 250] on div "VIAL-TL1A-HLE has started a phase 1 trial and remains on track to have an inter…" at bounding box center [655, 250] width 285 height 27
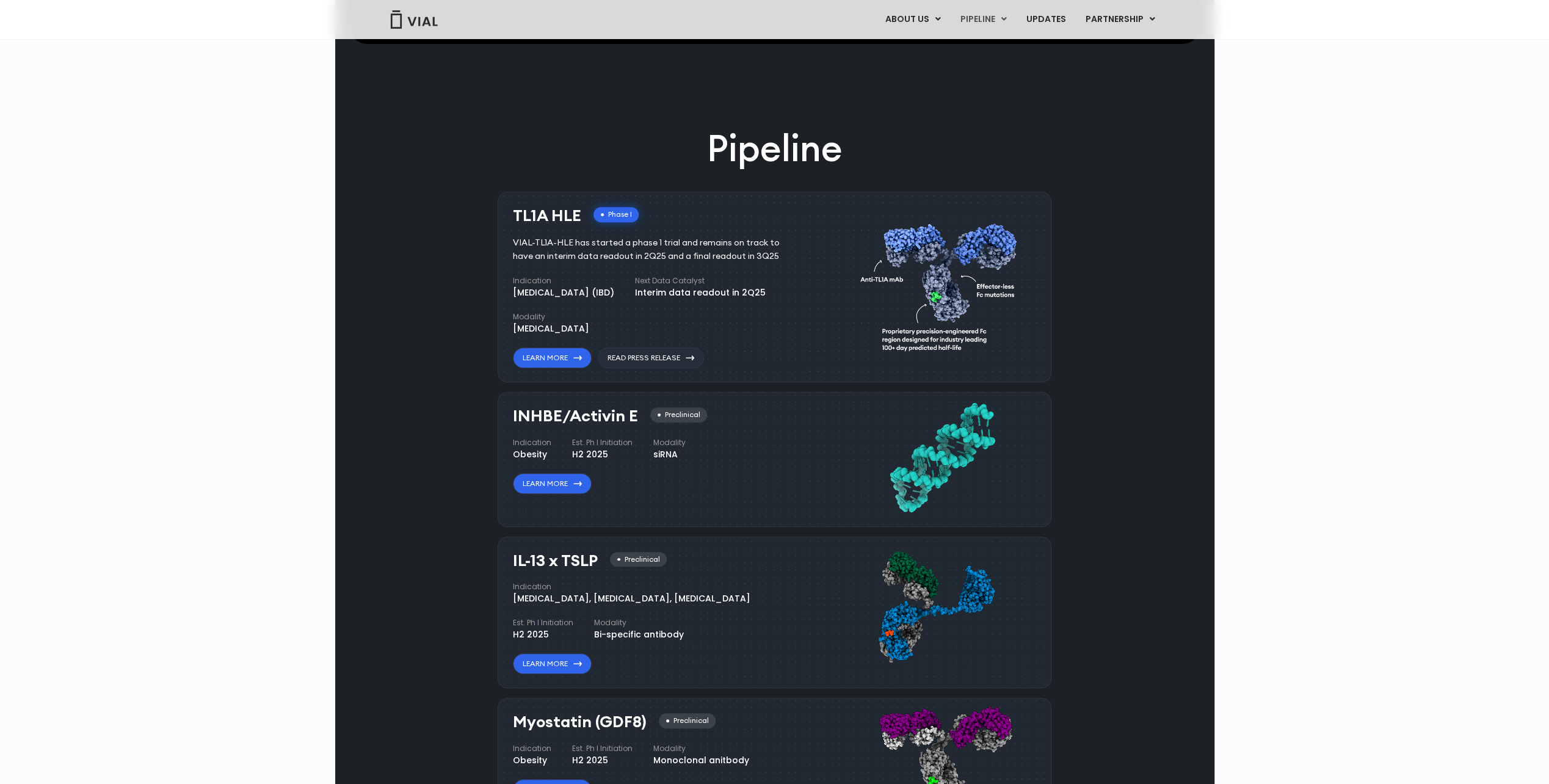
click at [649, 254] on div "VIAL-TL1A-HLE has started a phase 1 trial and remains on track to have an inter…" at bounding box center [655, 250] width 285 height 27
drag, startPoint x: 649, startPoint y: 254, endPoint x: 640, endPoint y: 243, distance: 14.2
click at [640, 243] on div "VIAL-TL1A-HLE has started a phase 1 trial and remains on track to have an inter…" at bounding box center [655, 250] width 285 height 27
drag, startPoint x: 640, startPoint y: 243, endPoint x: 620, endPoint y: 244, distance: 20.0
click at [618, 245] on div "VIAL-TL1A-HLE has started a phase 1 trial and remains on track to have an inter…" at bounding box center [655, 250] width 285 height 27
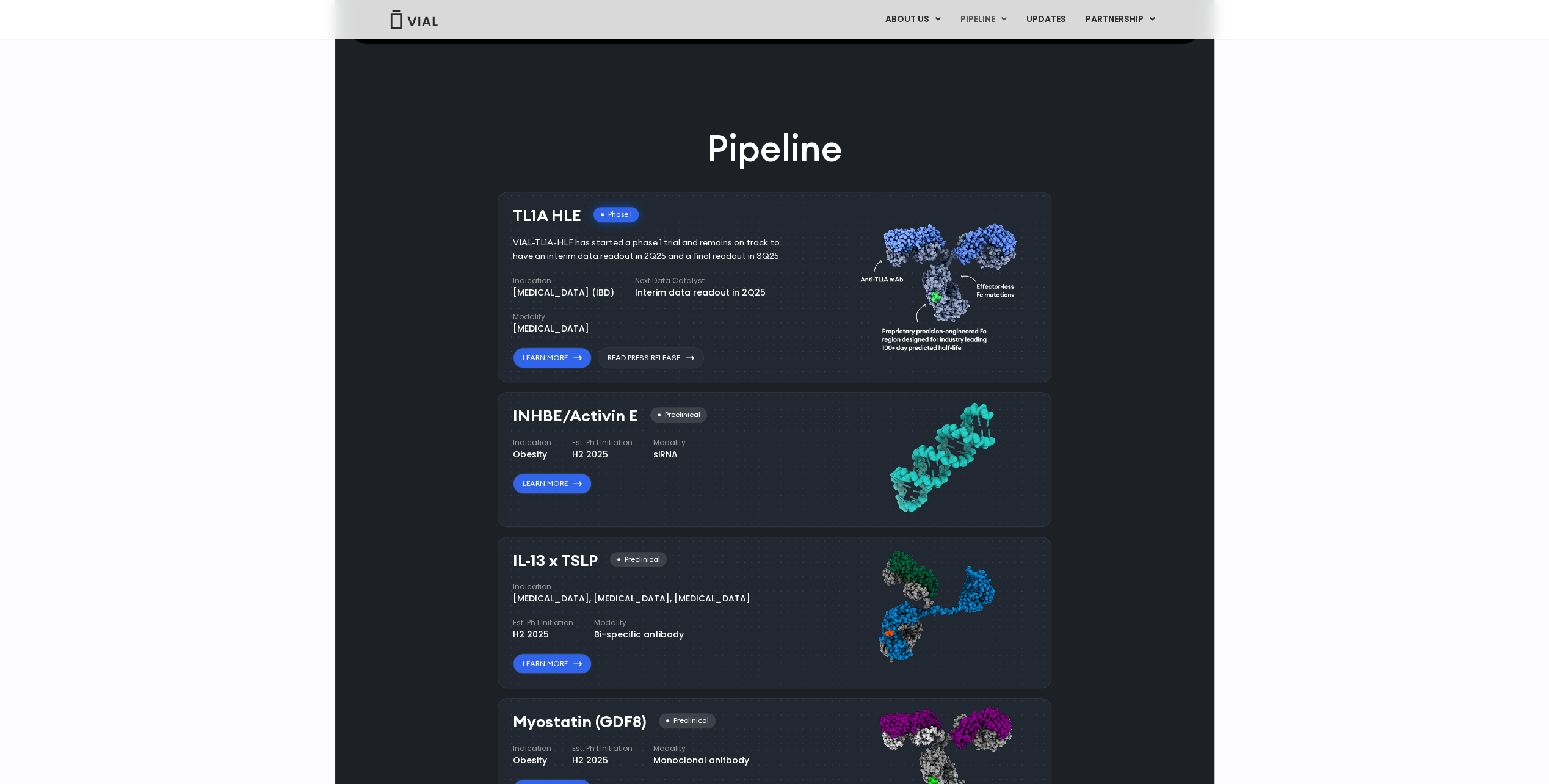
click at [634, 244] on div "VIAL-TL1A-HLE has started a phase 1 trial and remains on track to have an inter…" at bounding box center [655, 250] width 285 height 27
drag, startPoint x: 635, startPoint y: 244, endPoint x: 634, endPoint y: 253, distance: 9.1
click at [634, 253] on div "VIAL-TL1A-HLE has started a phase 1 trial and remains on track to have an inter…" at bounding box center [655, 250] width 285 height 27
drag, startPoint x: 634, startPoint y: 253, endPoint x: 643, endPoint y: 254, distance: 9.1
click at [642, 254] on div "VIAL-TL1A-HLE has started a phase 1 trial and remains on track to have an inter…" at bounding box center [655, 250] width 285 height 27
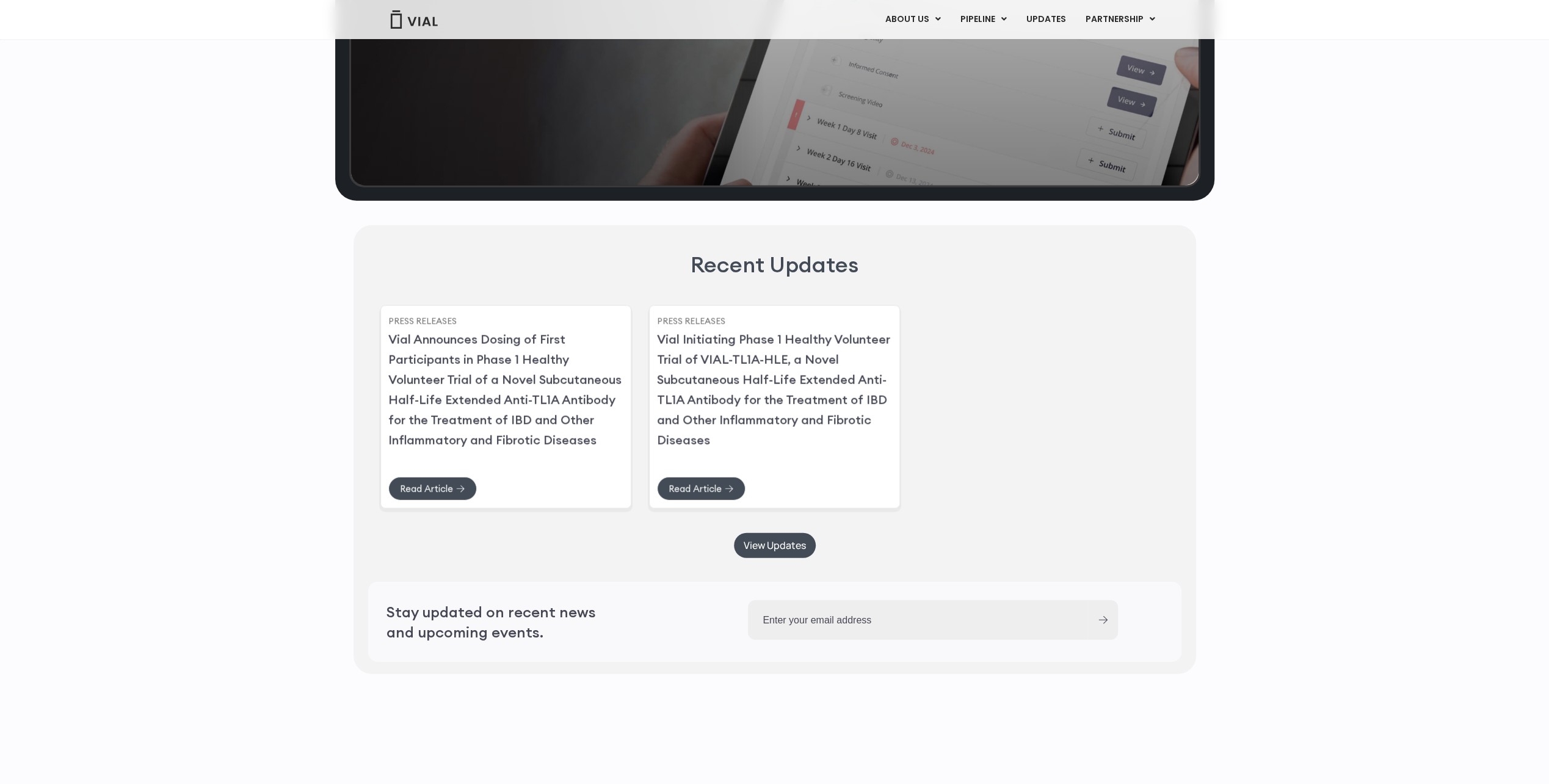
scroll to position [3262, 0]
